Goal: Check status: Check status

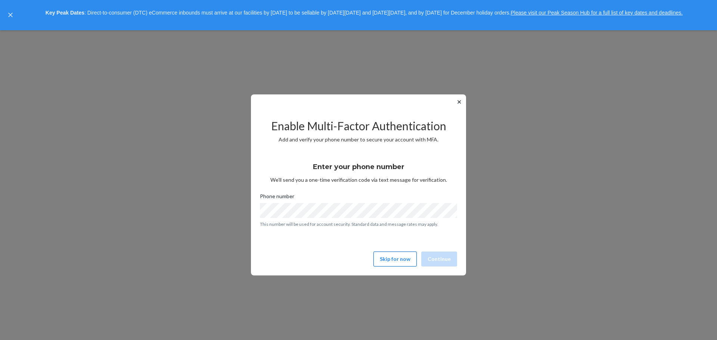
click at [406, 258] on button "Skip for now" at bounding box center [394, 259] width 43 height 15
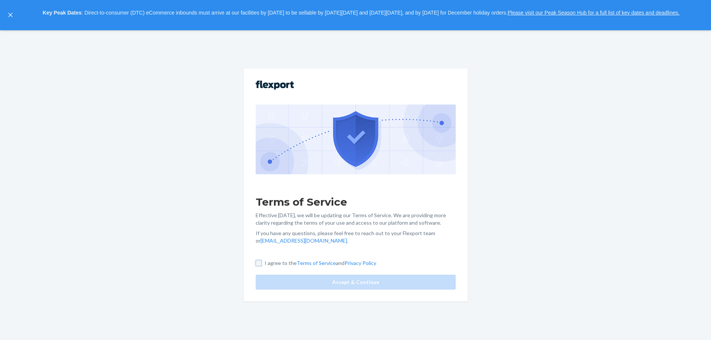
click at [262, 266] on input "I agree to the Terms of Service and Privacy Policy" at bounding box center [259, 263] width 6 height 6
checkbox input "true"
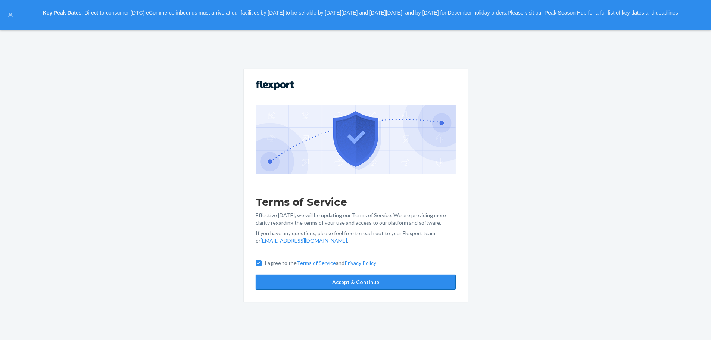
click at [347, 284] on button "Accept & Continue" at bounding box center [356, 282] width 200 height 15
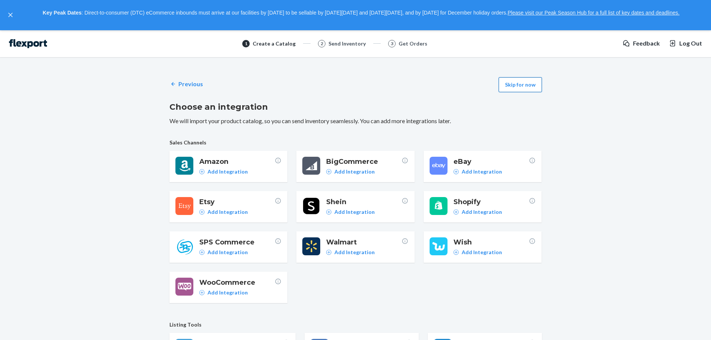
click at [527, 85] on button "Skip for now" at bounding box center [520, 84] width 43 height 15
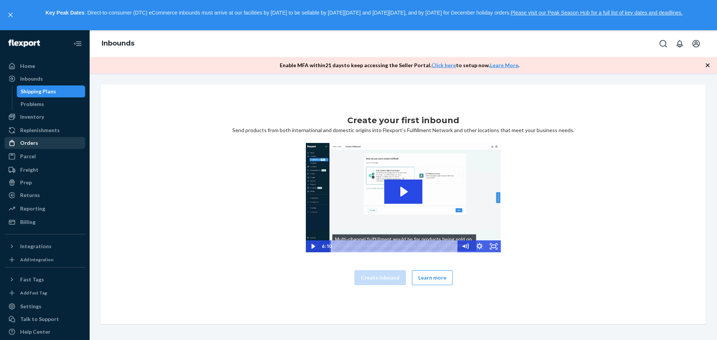
click at [22, 142] on div "Orders" at bounding box center [29, 142] width 18 height 7
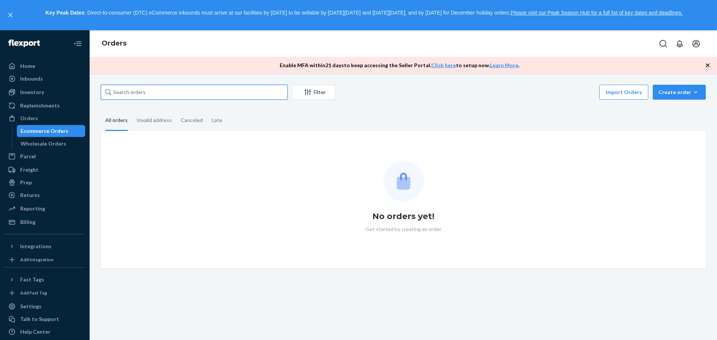
click at [130, 93] on input "text" at bounding box center [194, 92] width 187 height 15
click at [149, 91] on input "text" at bounding box center [194, 92] width 187 height 15
paste input "MAN24863368"
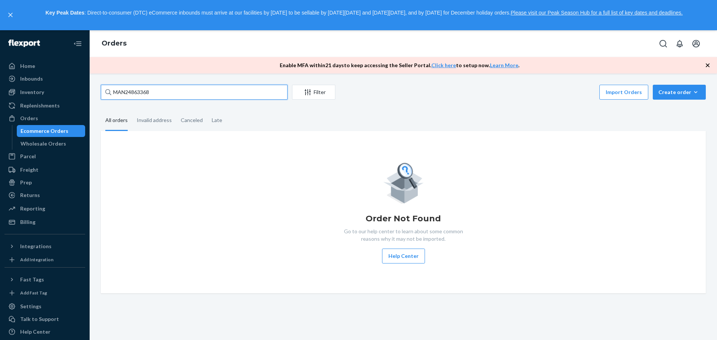
type input "MAN24863368"
click at [9, 16] on icon "close," at bounding box center [10, 15] width 4 height 4
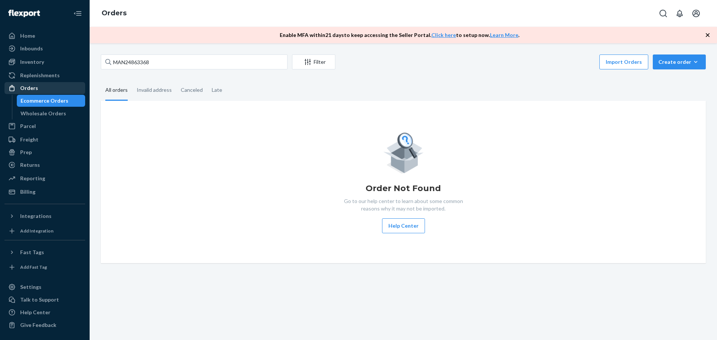
click at [35, 86] on div "Orders" at bounding box center [29, 87] width 18 height 7
click at [697, 15] on icon "Open account menu" at bounding box center [696, 13] width 9 height 9
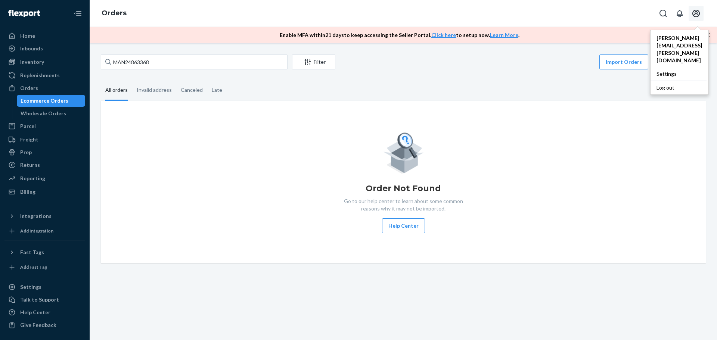
click at [513, 72] on div "MAN24863368 Filter Import Orders Create order Ecommerce order Removal order All…" at bounding box center [403, 159] width 616 height 209
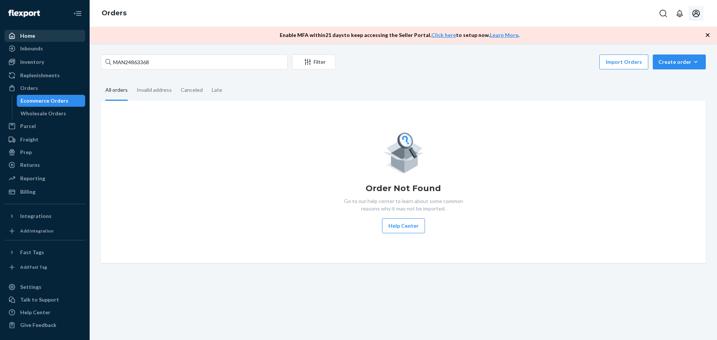
click at [15, 37] on icon at bounding box center [12, 36] width 6 height 6
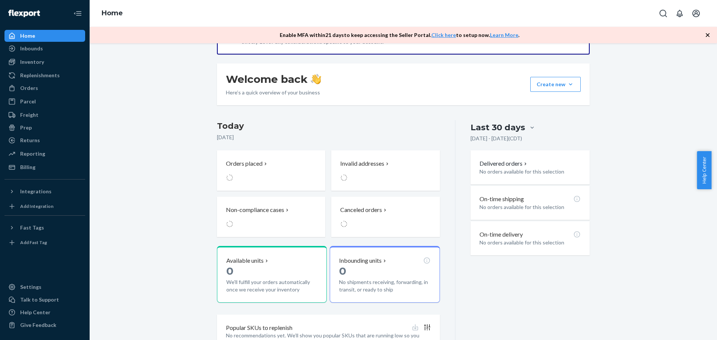
scroll to position [112, 0]
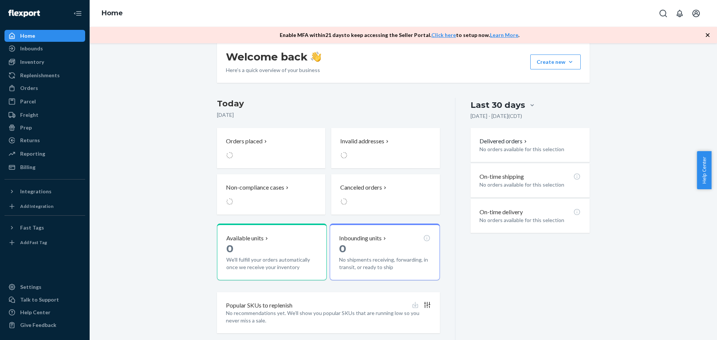
click at [706, 35] on icon "button" at bounding box center [707, 34] width 7 height 7
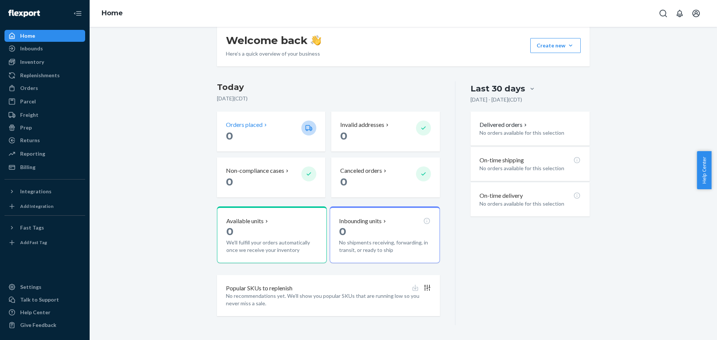
click at [248, 127] on p "Orders placed" at bounding box center [244, 125] width 37 height 9
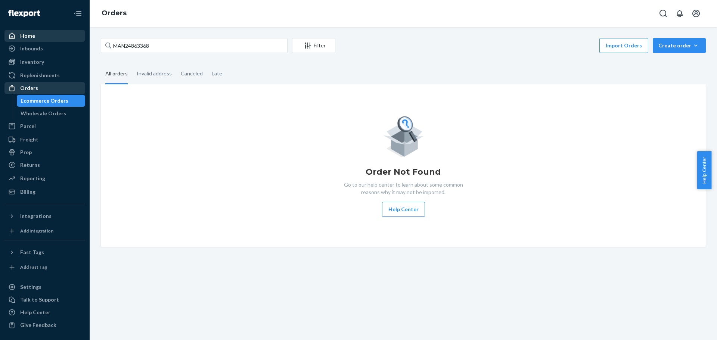
click at [27, 89] on div "Orders" at bounding box center [29, 87] width 18 height 7
click at [233, 128] on div "Order Not Found Go to our help center to learn about some common reasons why it…" at bounding box center [403, 165] width 593 height 103
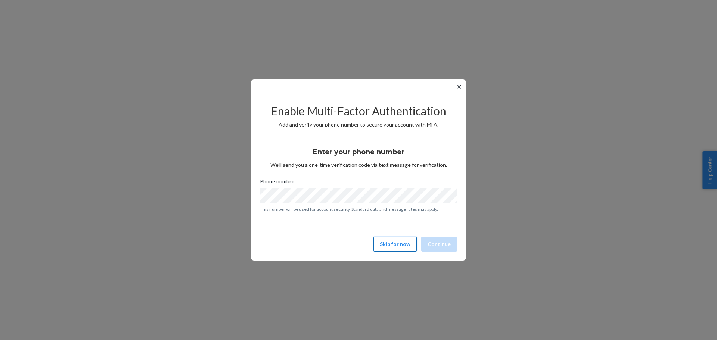
click at [406, 242] on button "Skip for now" at bounding box center [394, 244] width 43 height 15
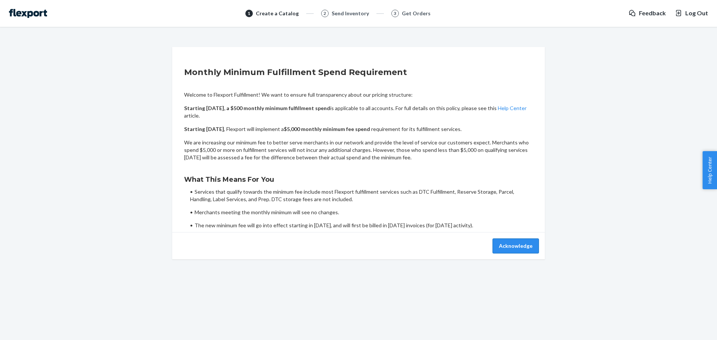
click at [507, 248] on button "Acknowledge" at bounding box center [515, 246] width 46 height 15
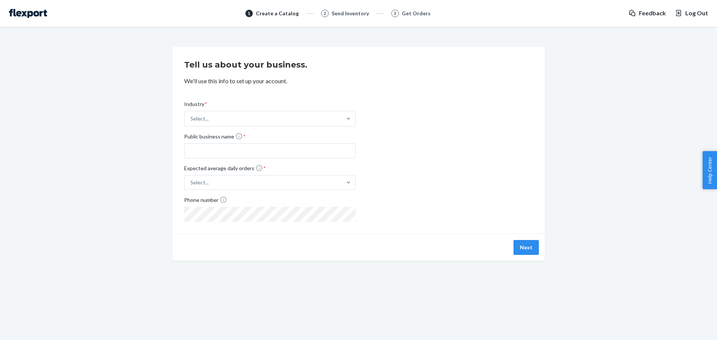
click at [696, 16] on span "Log Out" at bounding box center [696, 13] width 23 height 9
